Goal: Understand process/instructions: Learn how to perform a task or action

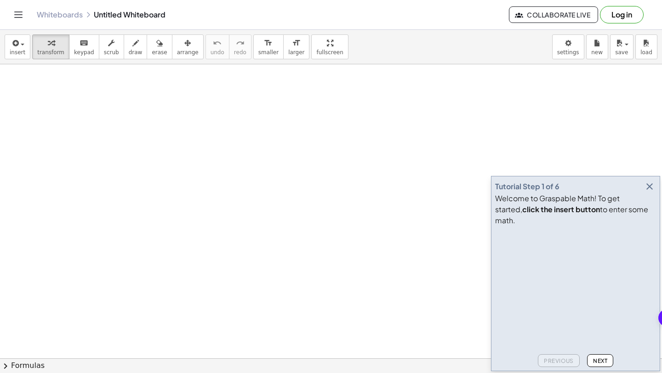
click at [597, 356] on button "Next" at bounding box center [600, 360] width 26 height 13
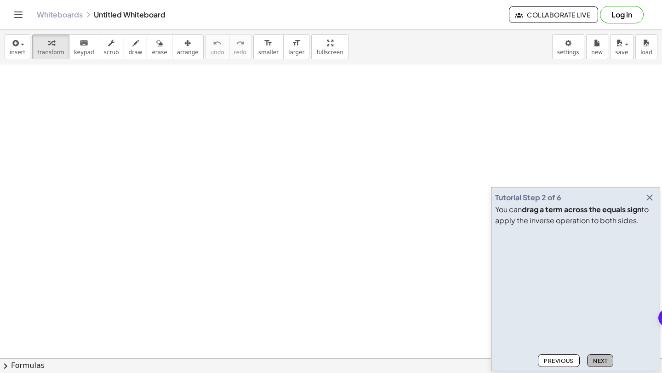
click at [597, 357] on span "Next" at bounding box center [600, 360] width 14 height 7
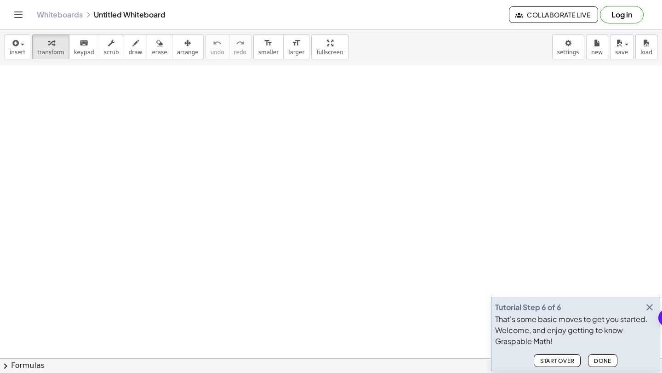
click at [597, 357] on span "Done" at bounding box center [602, 360] width 17 height 7
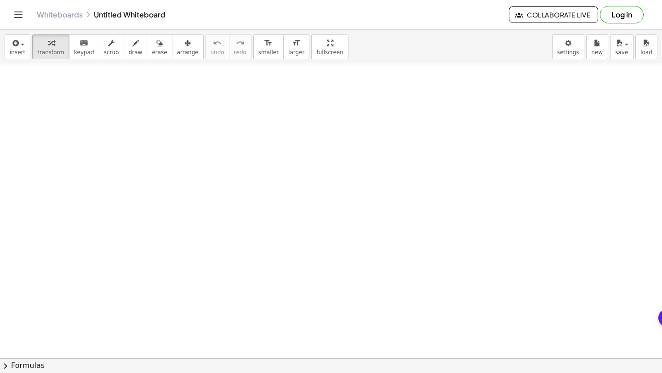
drag, startPoint x: 561, startPoint y: 294, endPoint x: 465, endPoint y: 259, distance: 101.8
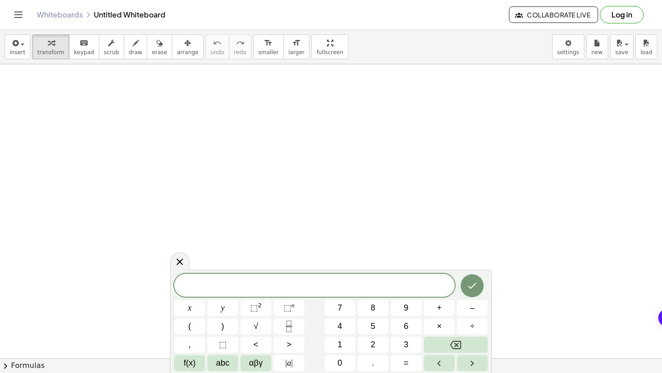
scroll to position [48, 0]
